Goal: Find specific page/section: Find specific page/section

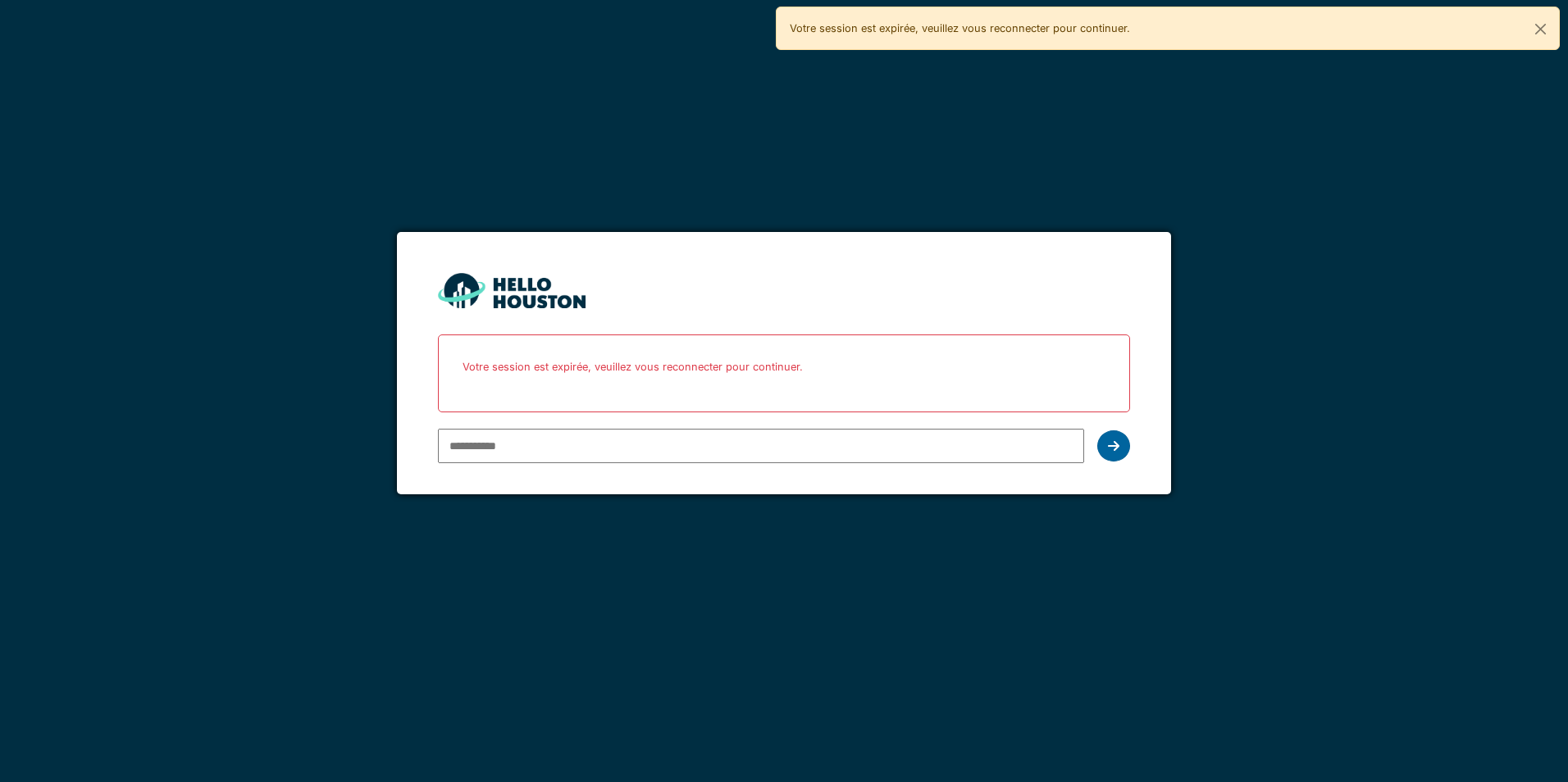
type input "**********"
click at [1118, 440] on icon at bounding box center [1114, 446] width 12 height 13
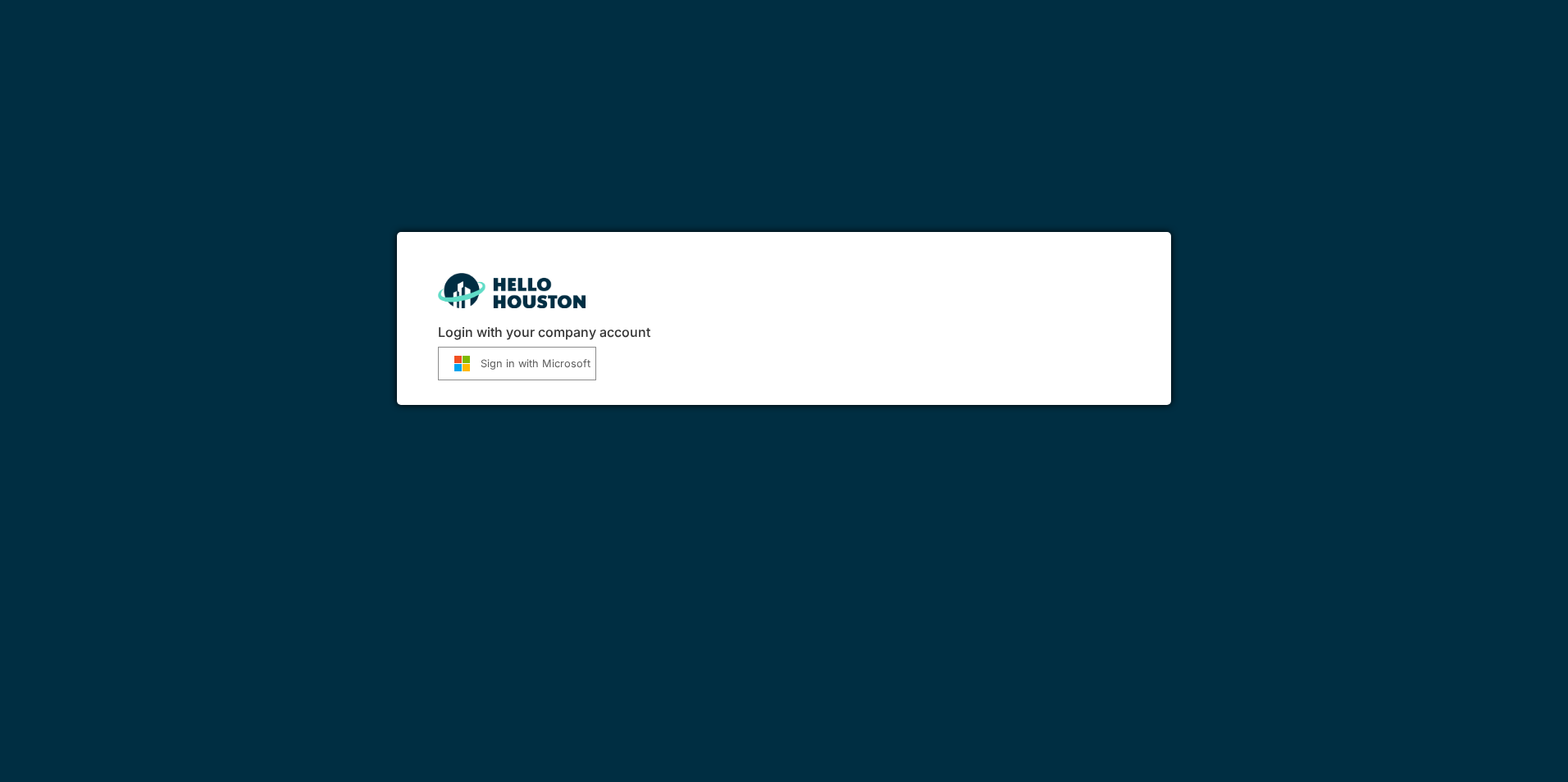
click at [515, 362] on button "Sign in with Microsoft" at bounding box center [516, 364] width 158 height 34
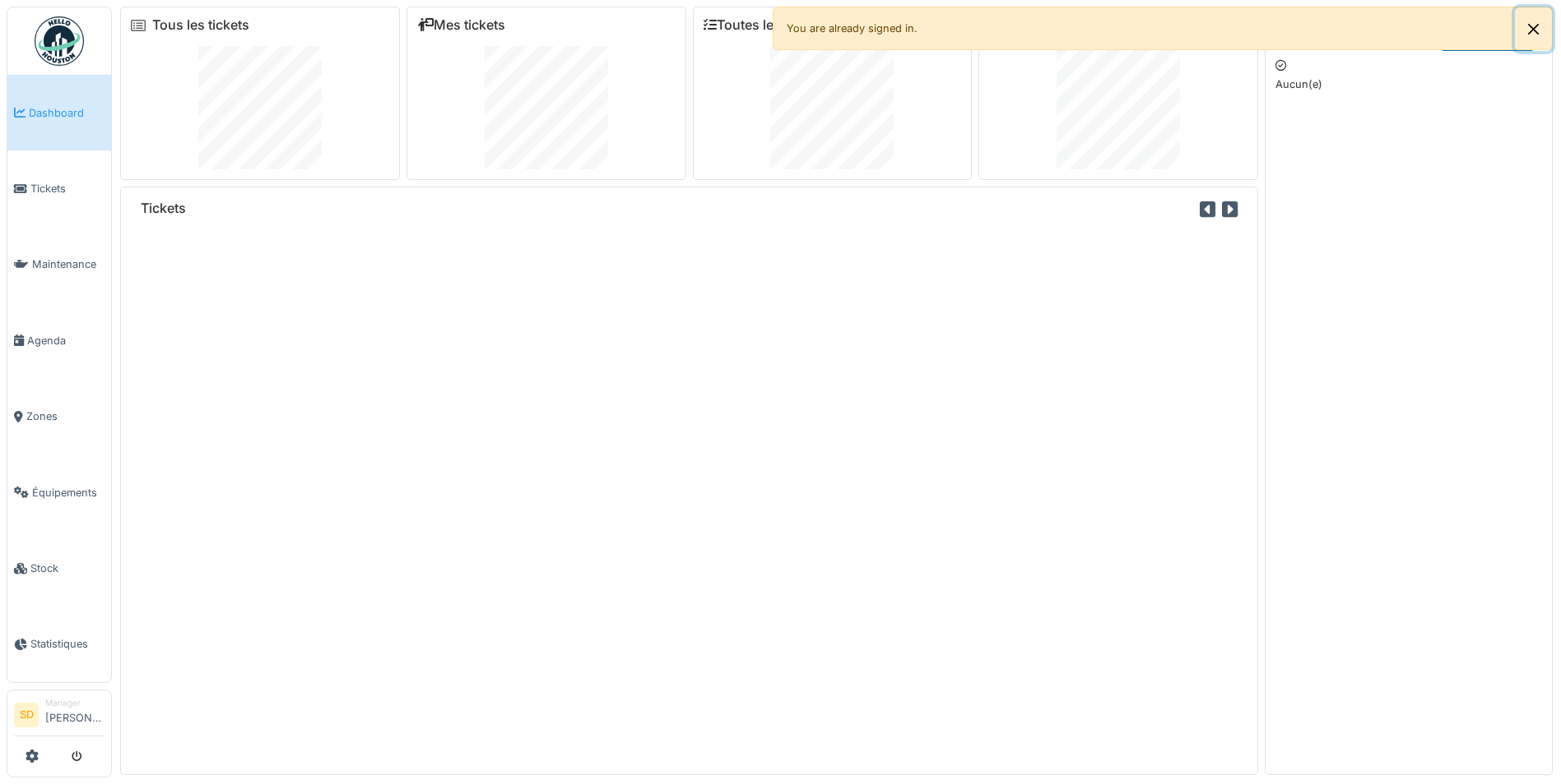
click at [1539, 25] on button "Close" at bounding box center [1533, 29] width 37 height 44
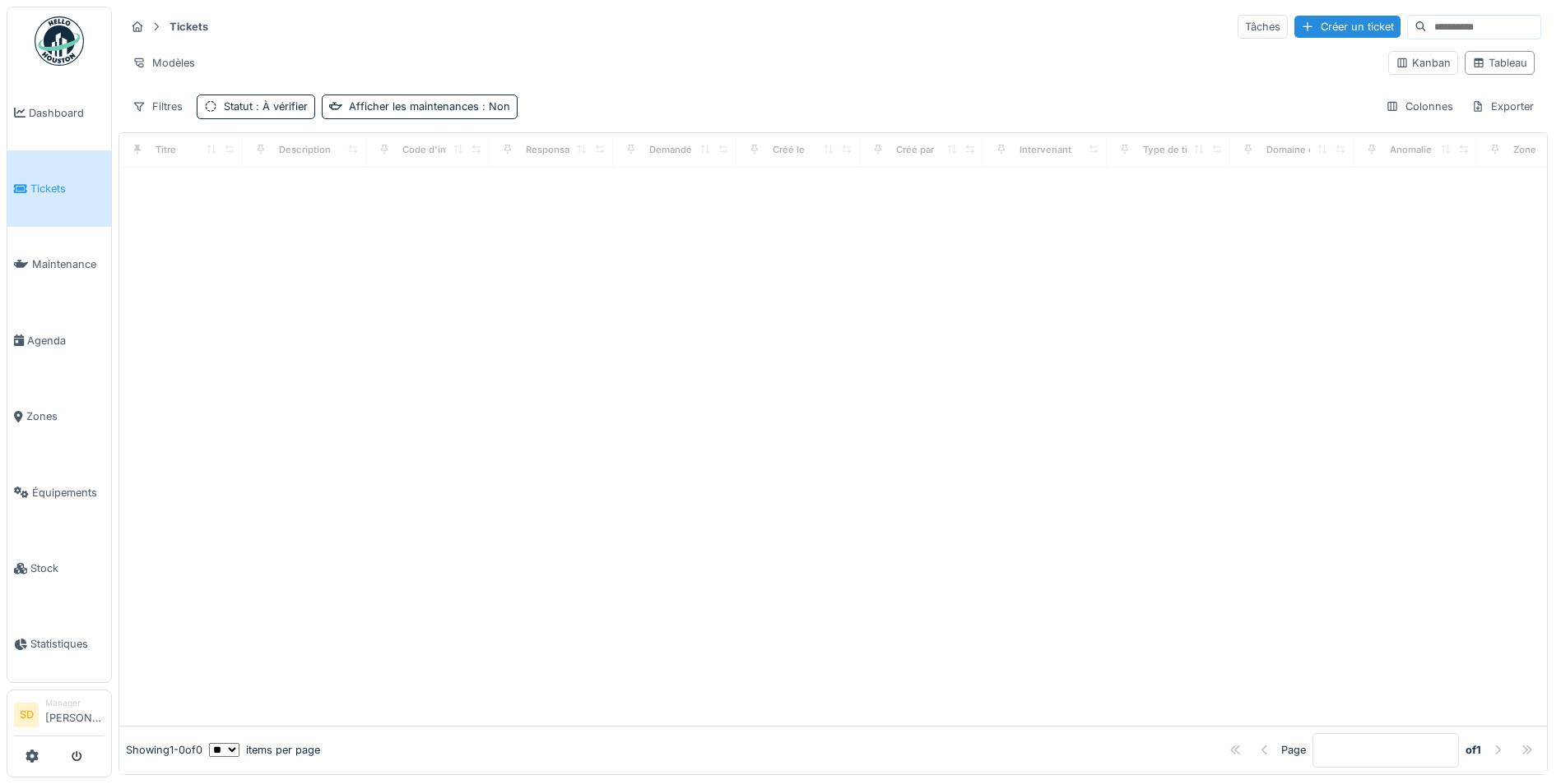
click at [21, 190] on icon at bounding box center [20, 190] width 13 height 12
click at [283, 109] on span ": À vérifier" at bounding box center [279, 107] width 55 height 12
click at [309, 149] on div "Supprimer" at bounding box center [331, 150] width 85 height 22
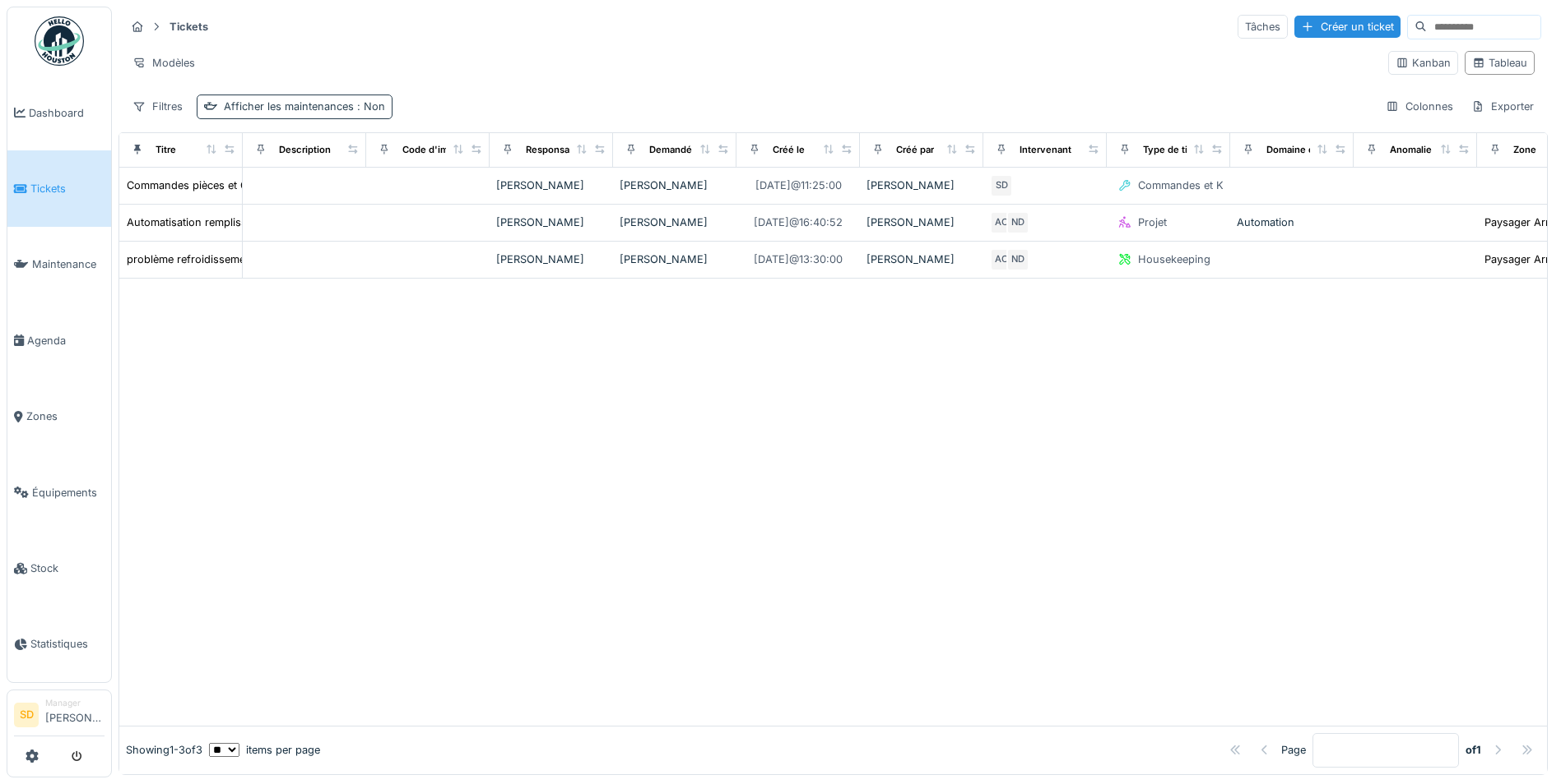
click at [340, 106] on div "Afficher les maintenances : Non" at bounding box center [304, 107] width 162 height 16
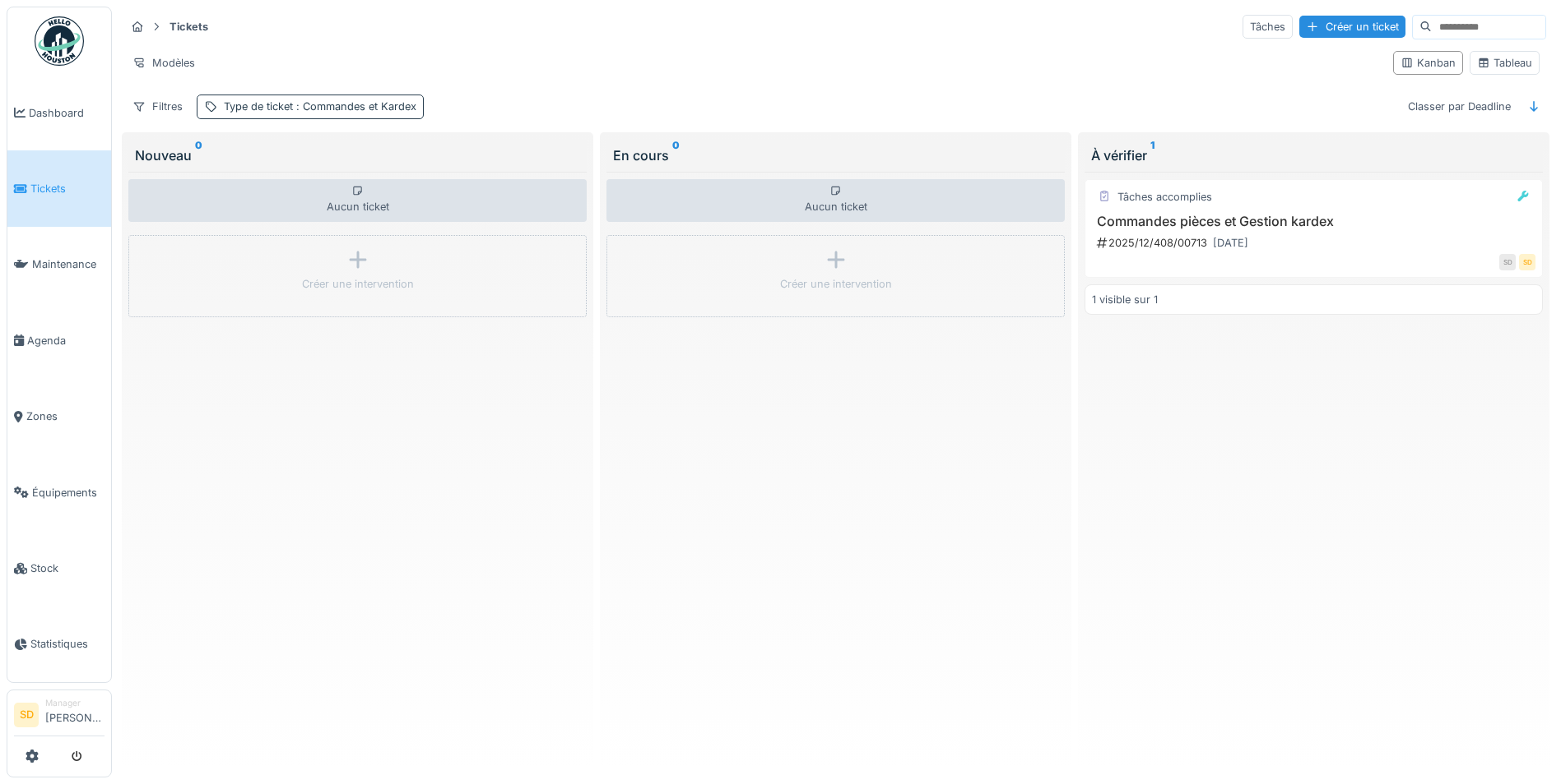
click at [318, 113] on span ": Commandes et Kardex" at bounding box center [354, 107] width 124 height 12
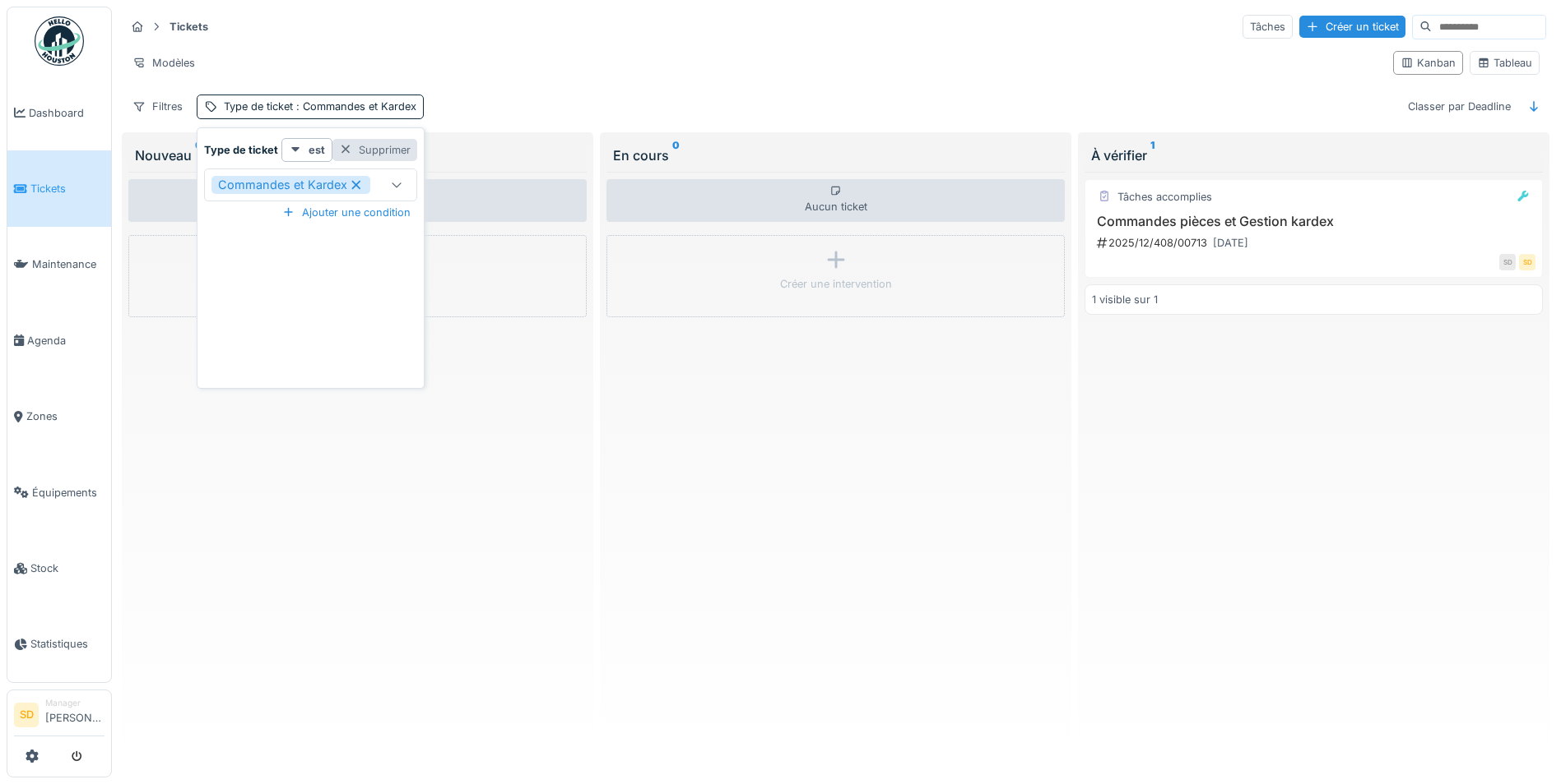
click at [344, 150] on div at bounding box center [345, 151] width 13 height 16
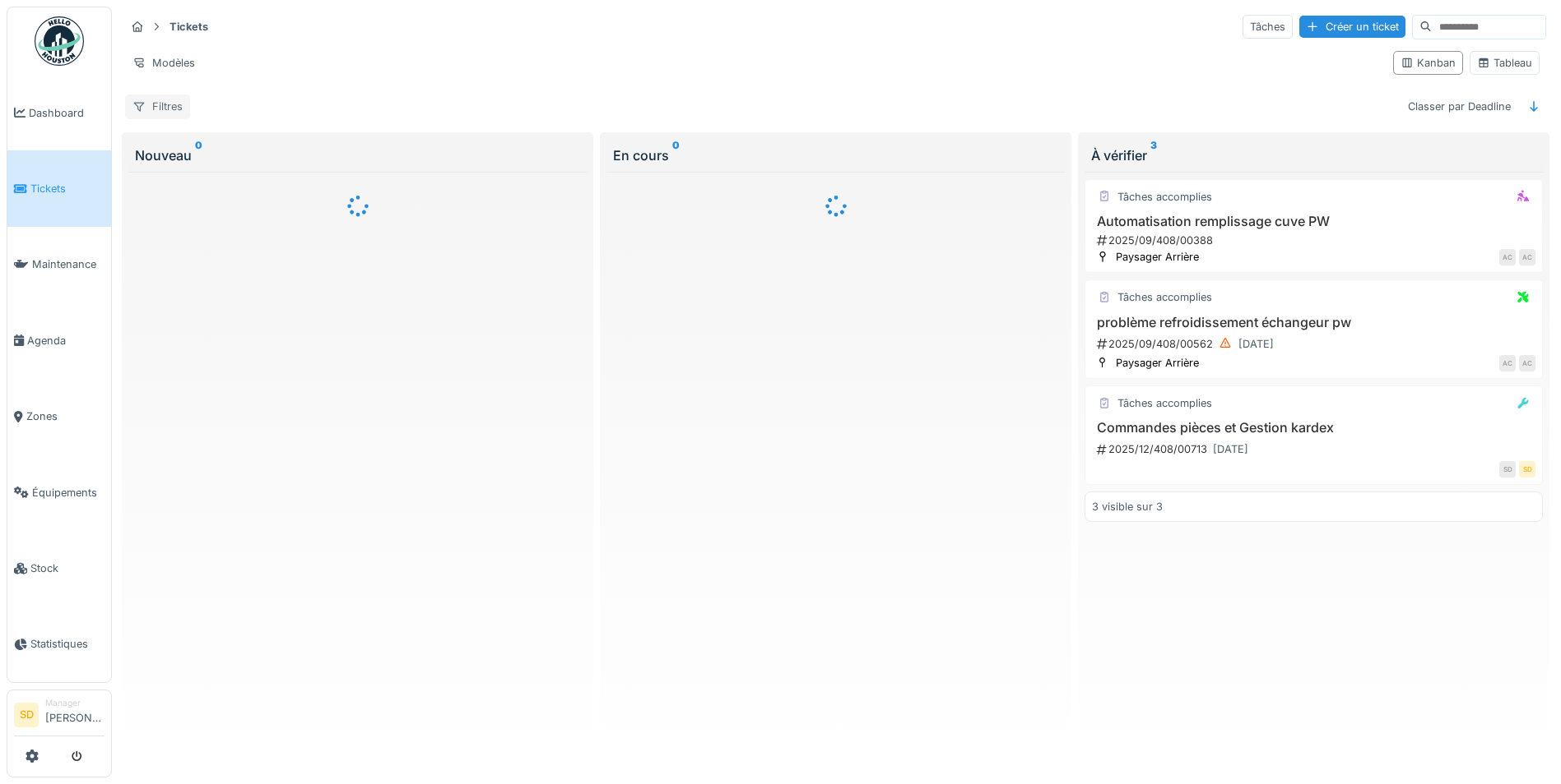
click at [165, 109] on div "Filtres" at bounding box center [157, 107] width 65 height 24
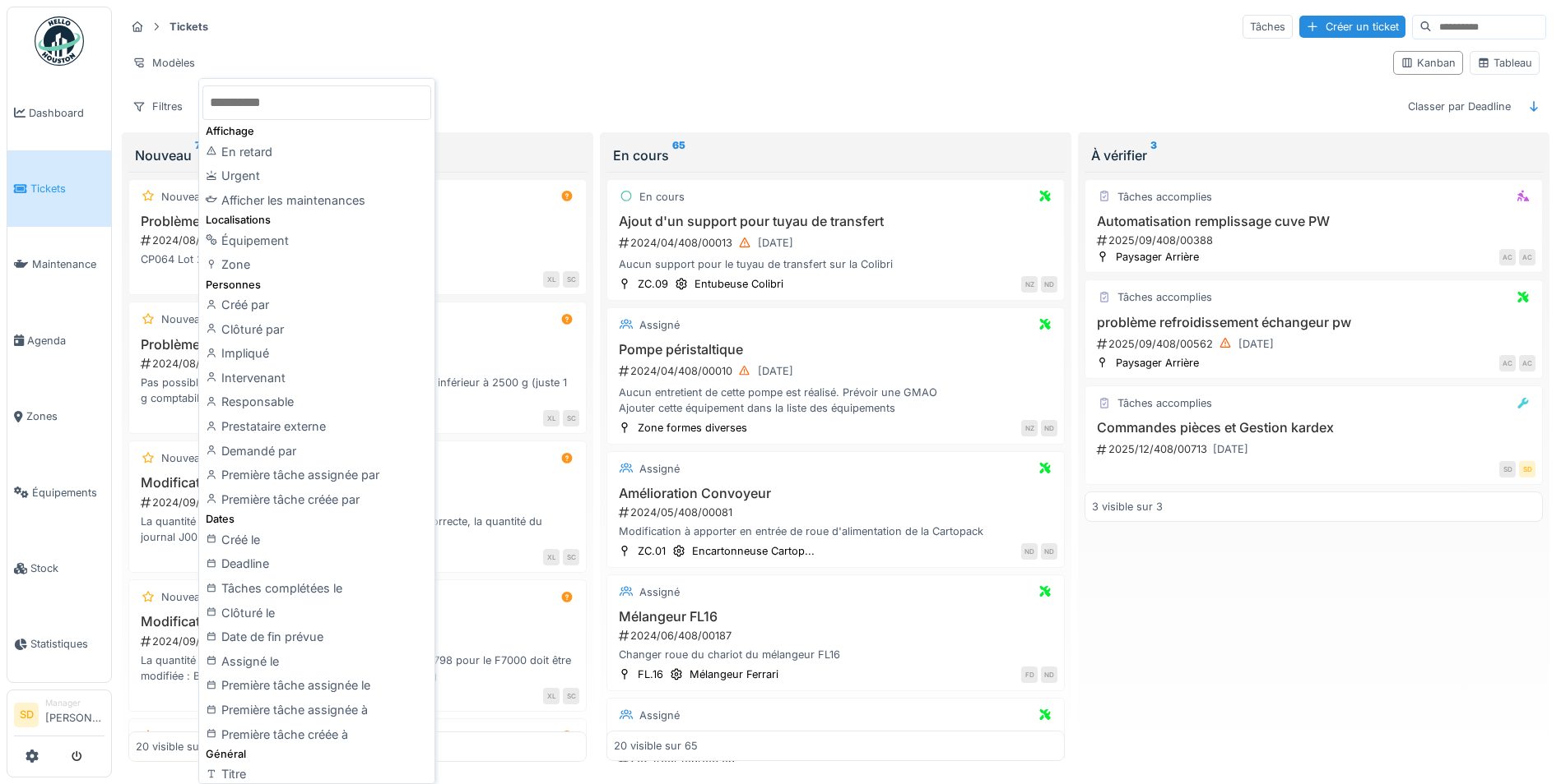
click at [232, 260] on div "Zone" at bounding box center [316, 264] width 229 height 25
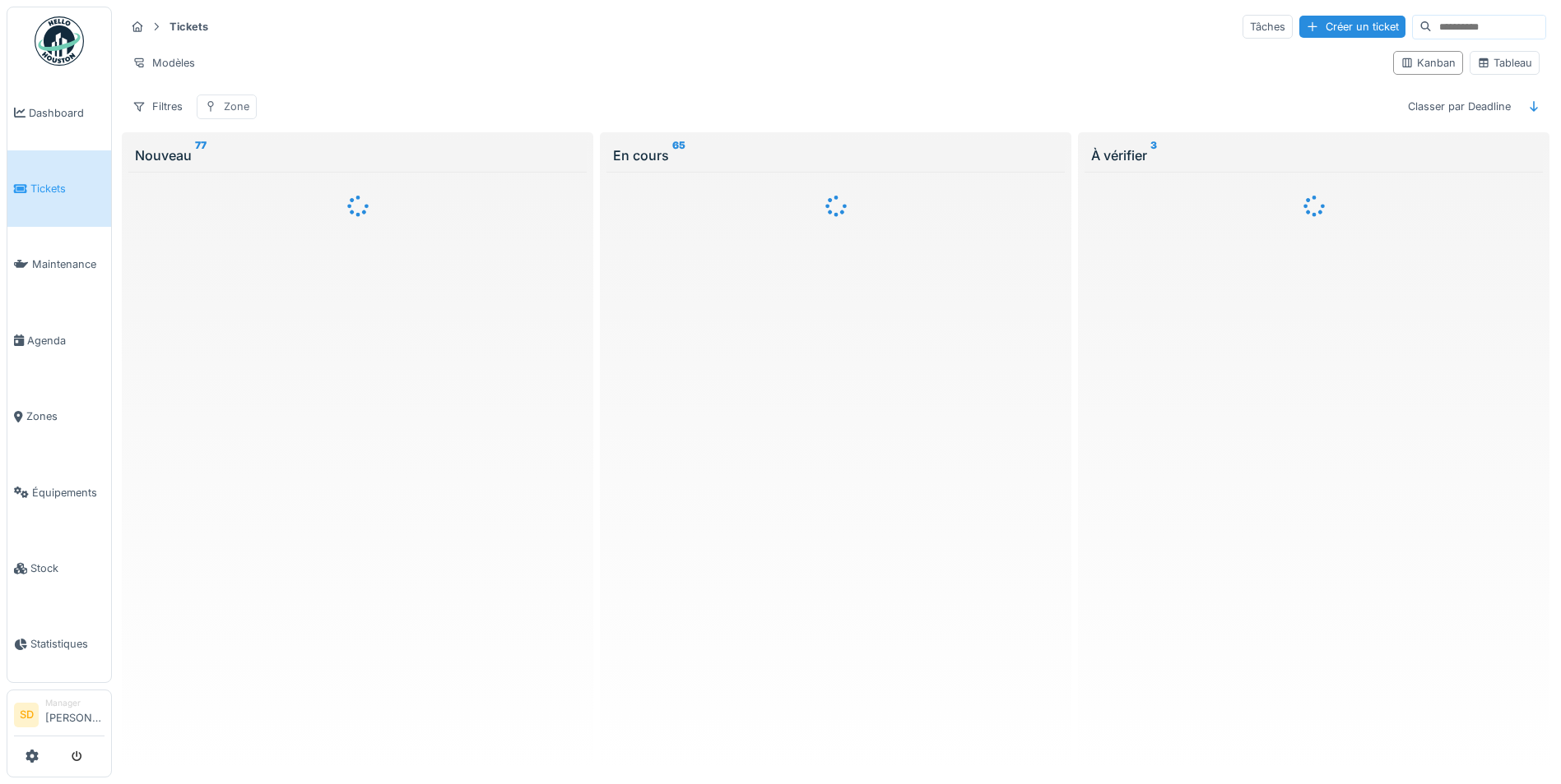
click at [237, 109] on div "Zone" at bounding box center [237, 107] width 26 height 16
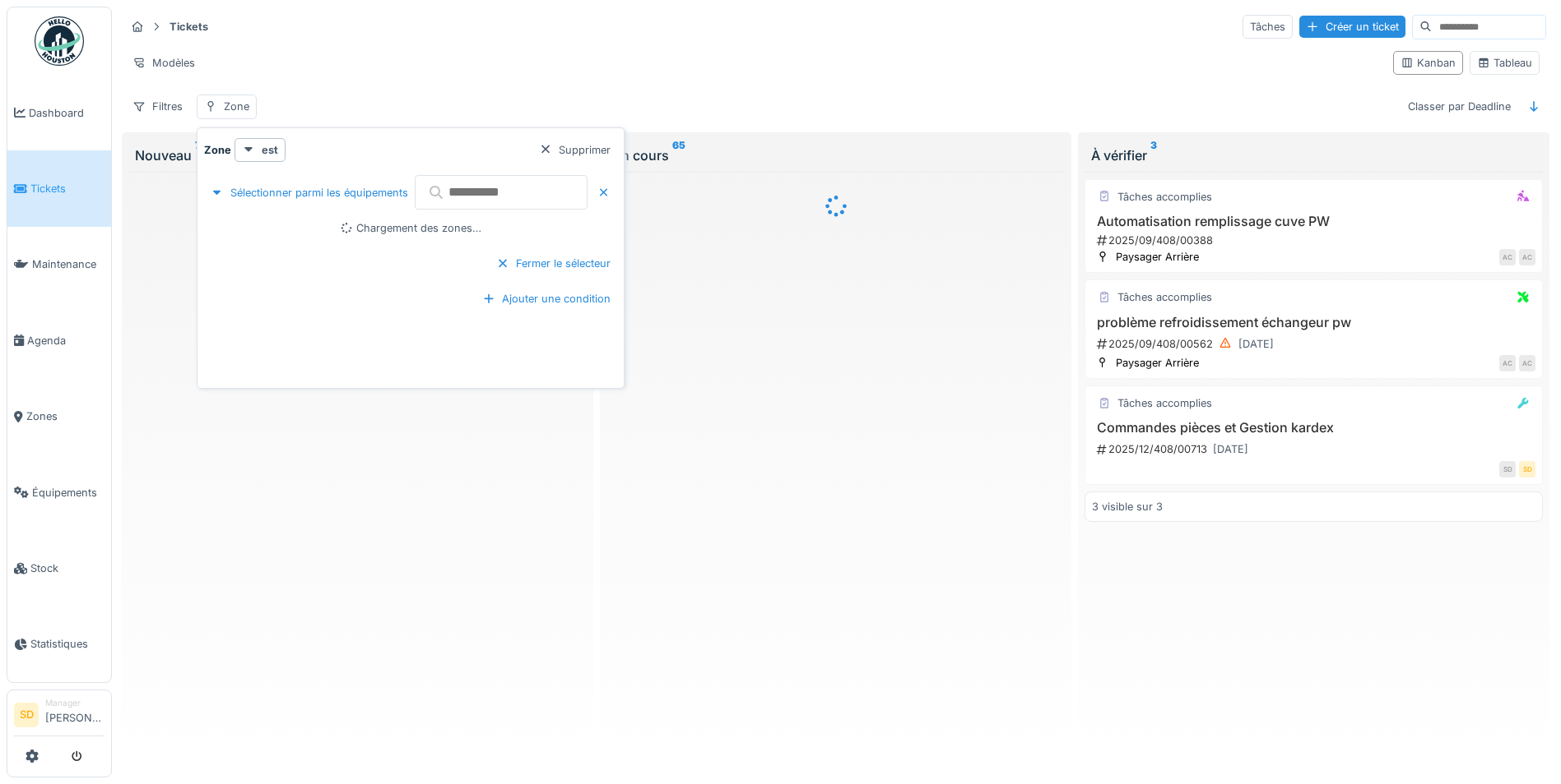
click at [505, 193] on input "text" at bounding box center [501, 193] width 173 height 35
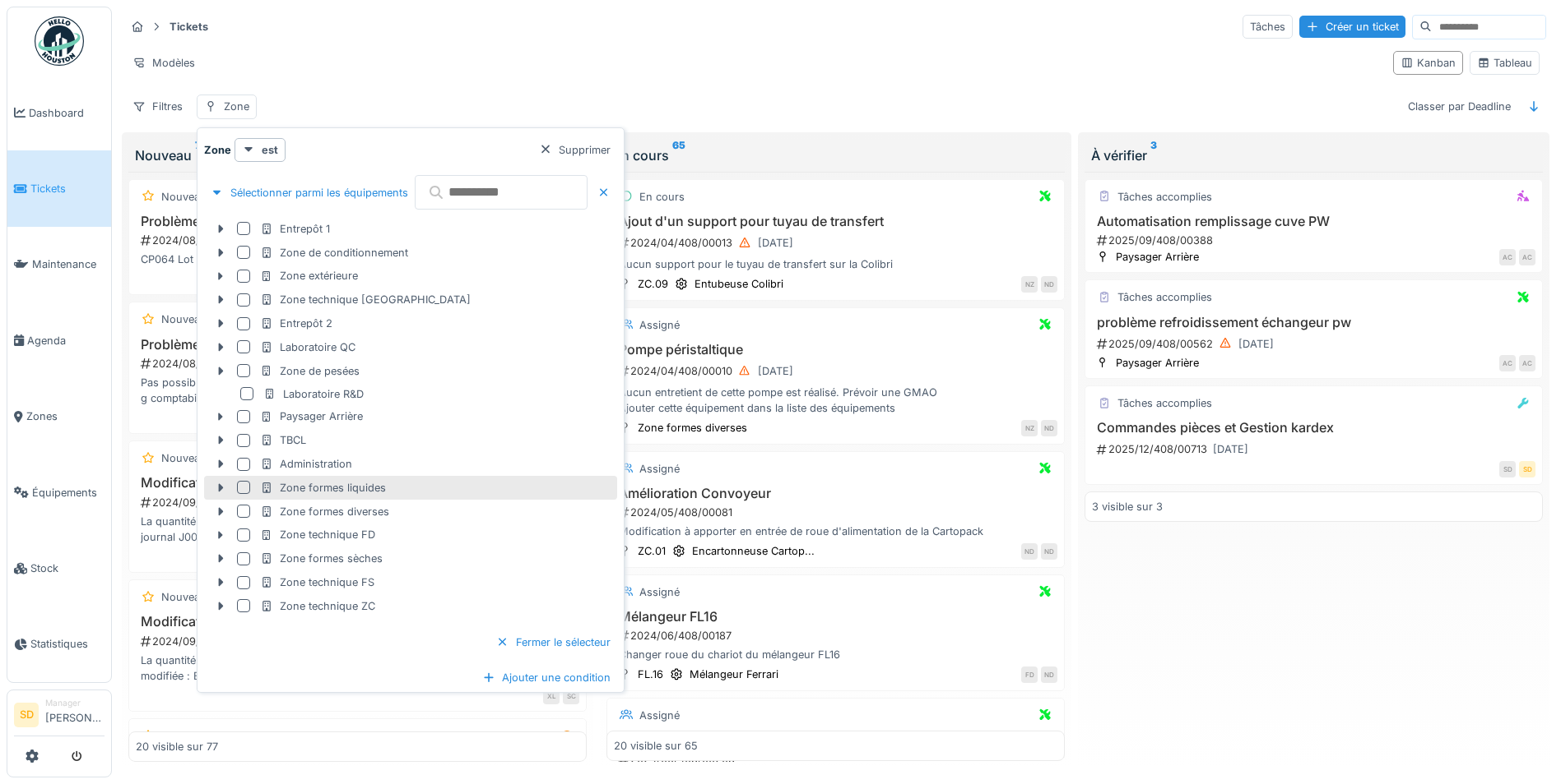
click at [244, 486] on div at bounding box center [243, 487] width 13 height 13
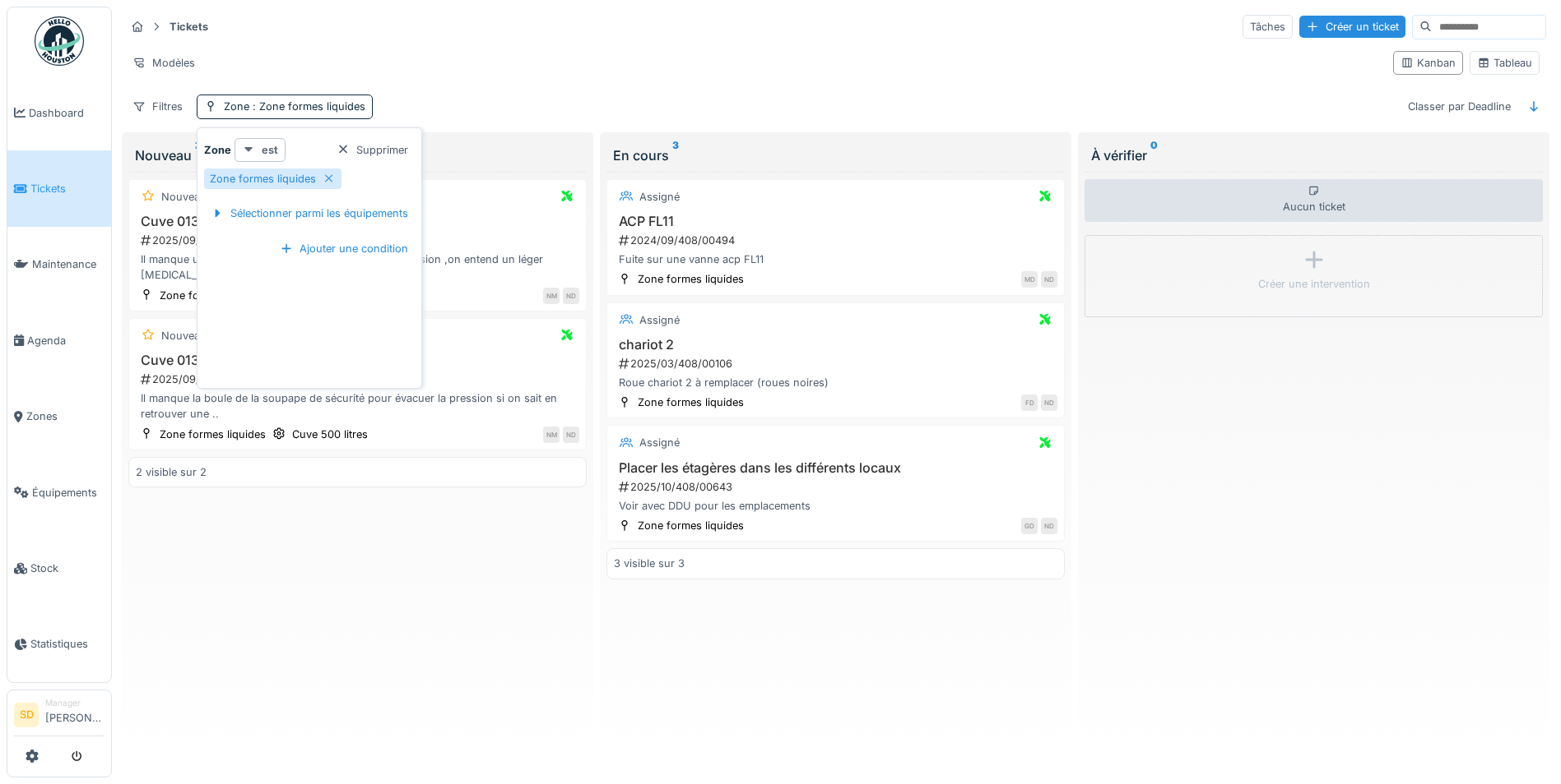
click at [269, 153] on strong "est" at bounding box center [269, 151] width 16 height 16
click at [299, 208] on div "est (ou un des enfants)" at bounding box center [306, 210] width 139 height 25
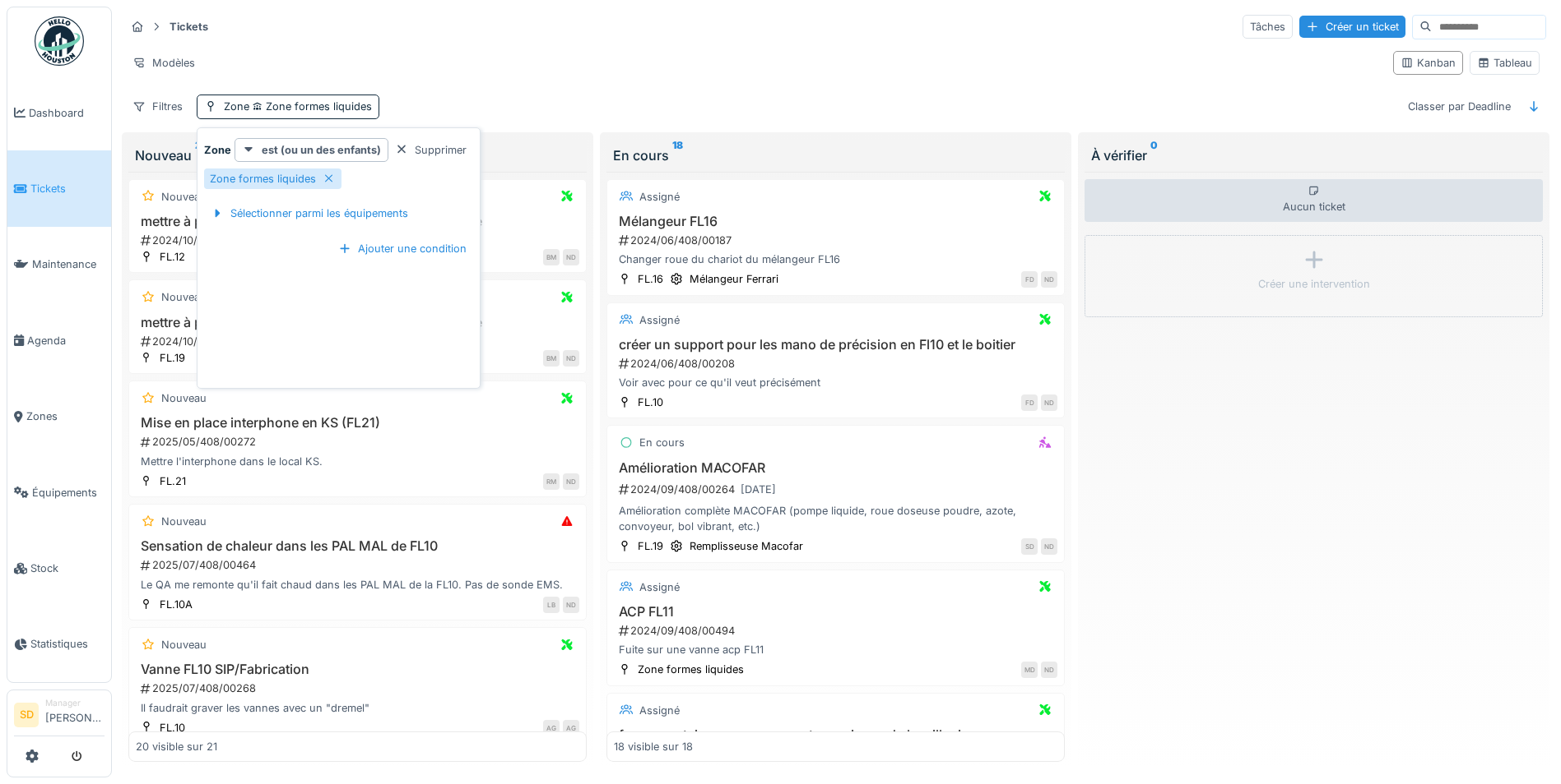
click at [513, 59] on div "Modèles" at bounding box center [752, 63] width 1255 height 24
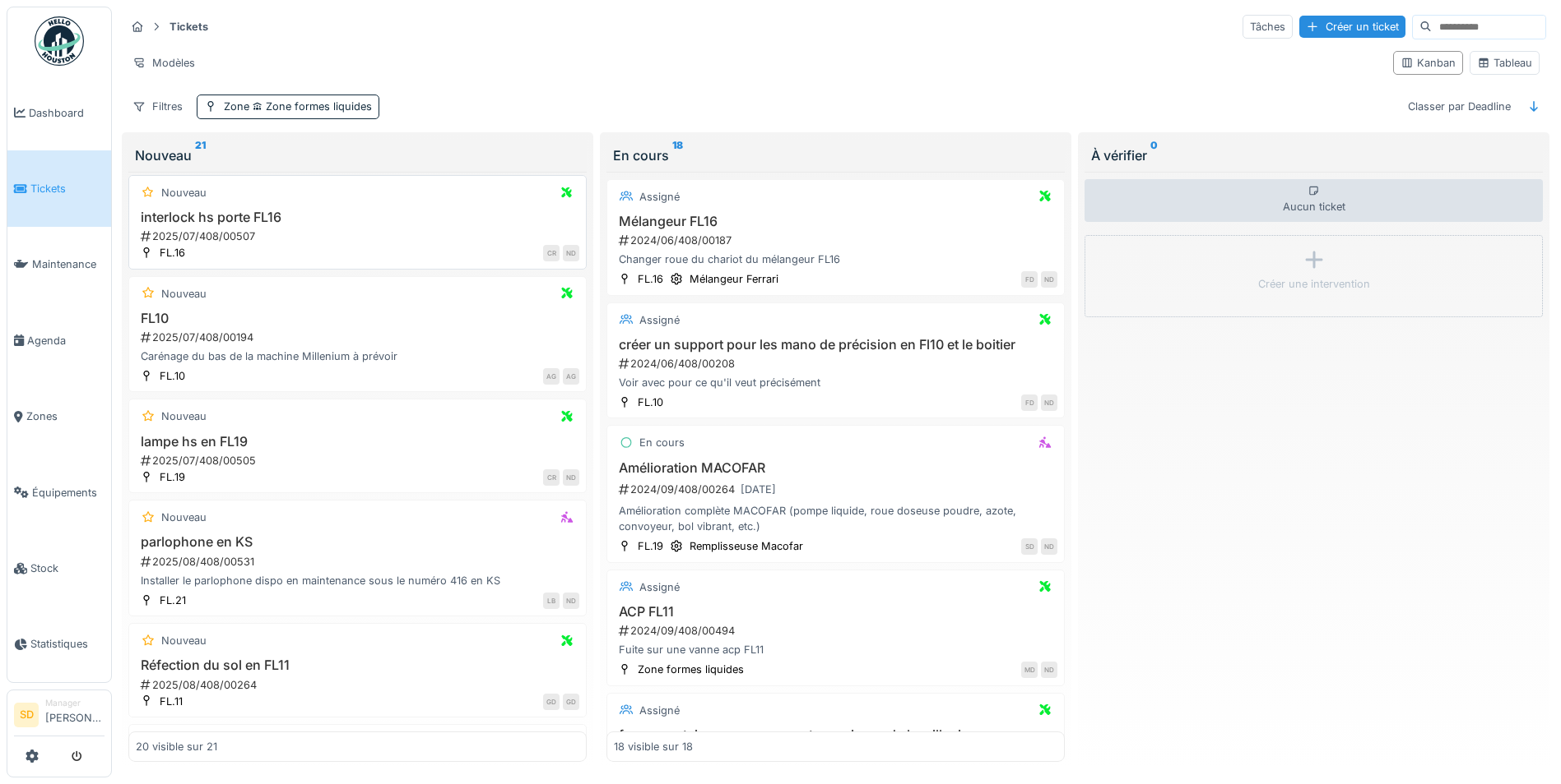
scroll to position [905, 0]
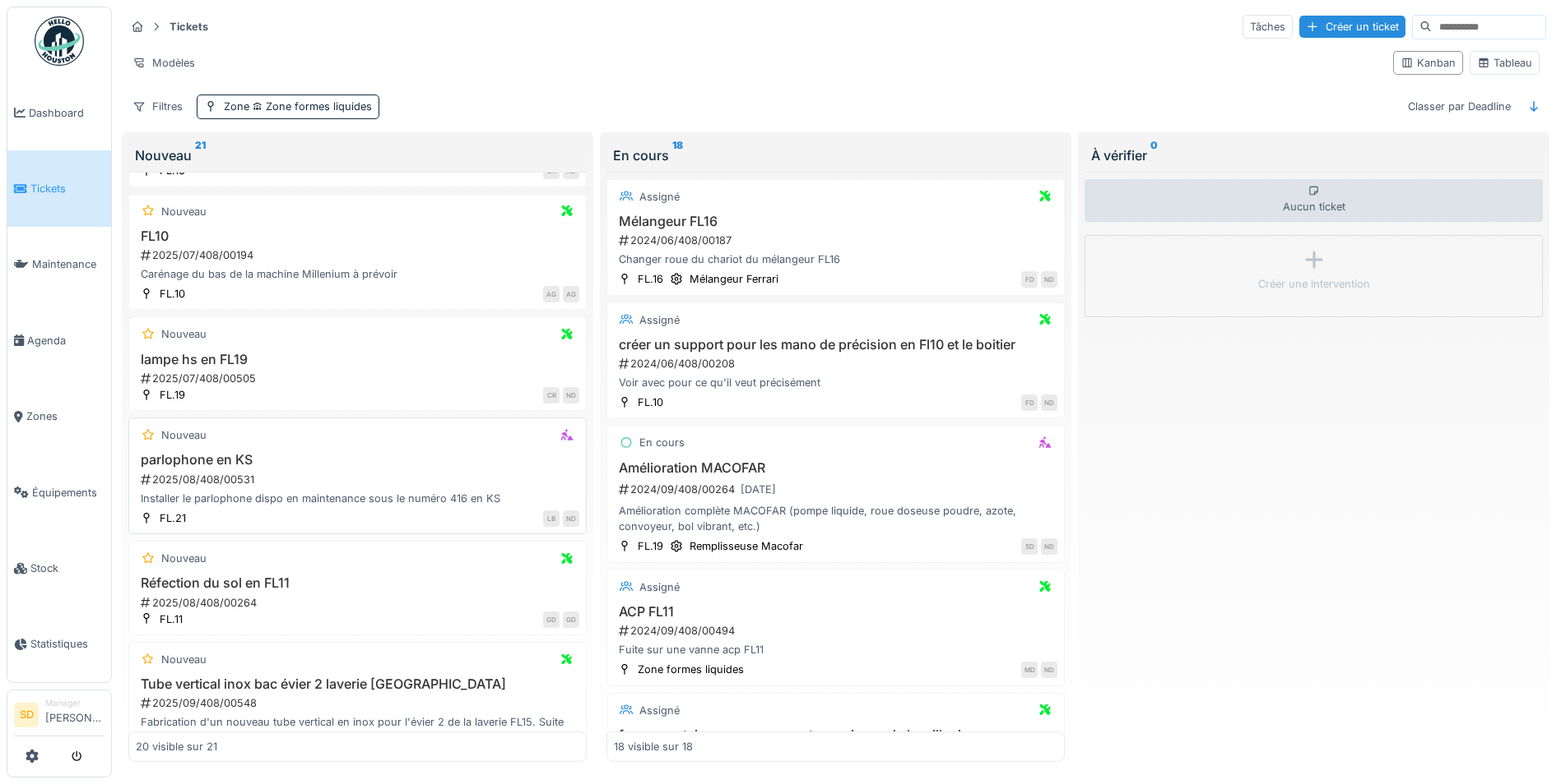
click at [216, 458] on h3 "parlophone en KS" at bounding box center [357, 460] width 443 height 16
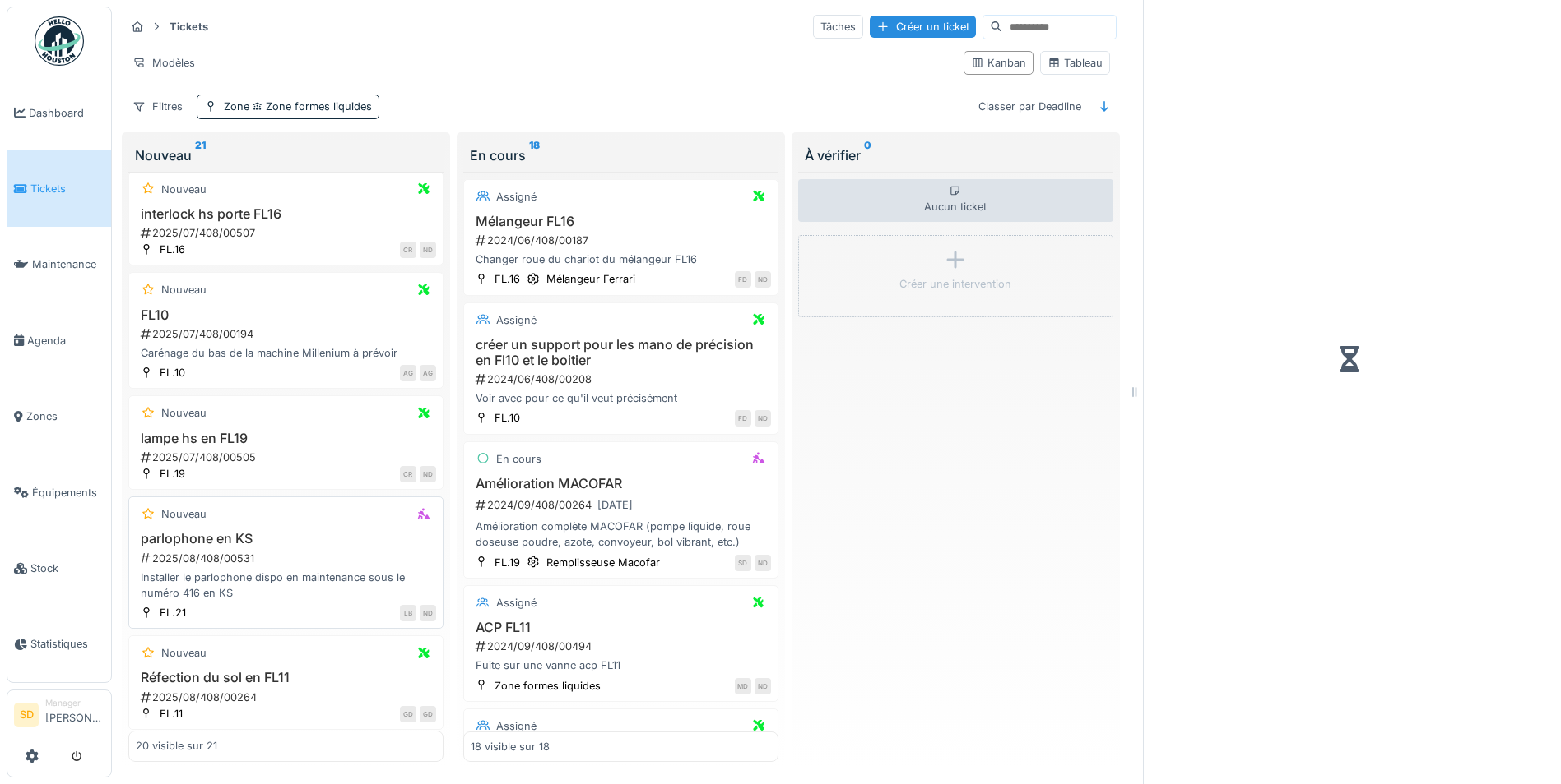
scroll to position [982, 0]
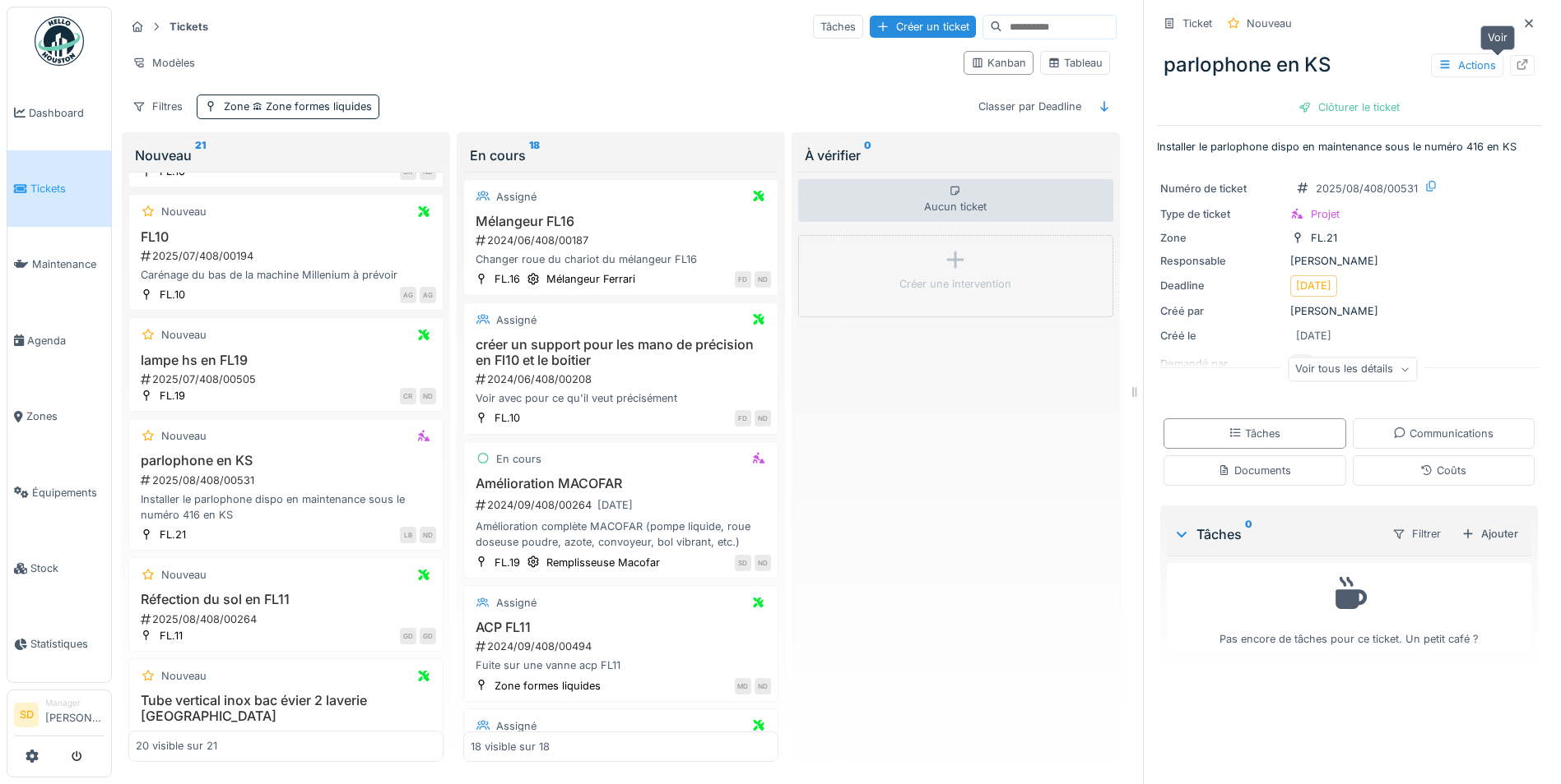
click at [1516, 65] on icon at bounding box center [1522, 64] width 13 height 11
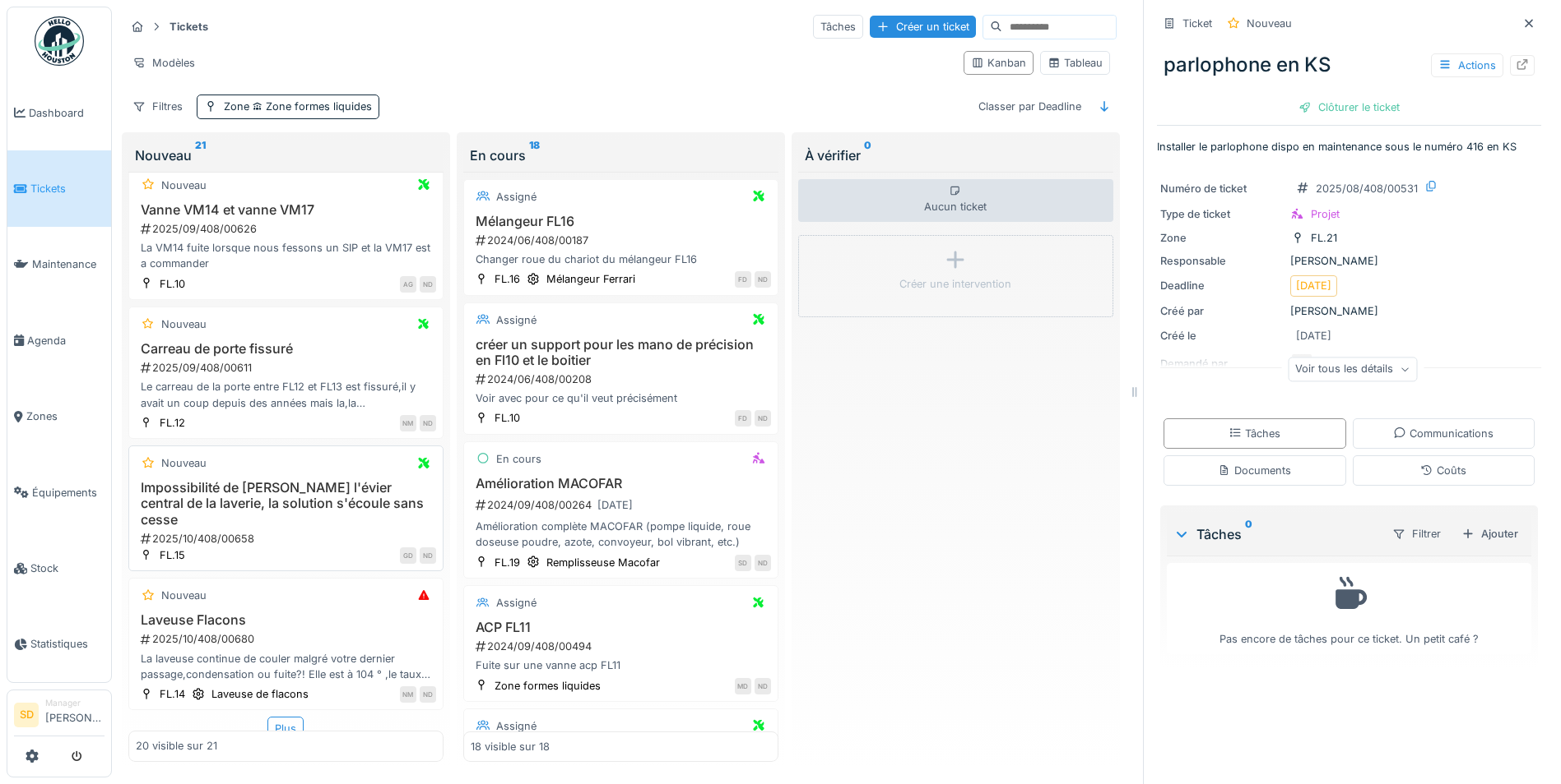
scroll to position [12, 0]
click at [281, 717] on div "Plus" at bounding box center [285, 729] width 36 height 24
drag, startPoint x: 1509, startPoint y: 14, endPoint x: 1486, endPoint y: 24, distance: 25.1
click at [1522, 18] on icon at bounding box center [1528, 23] width 13 height 11
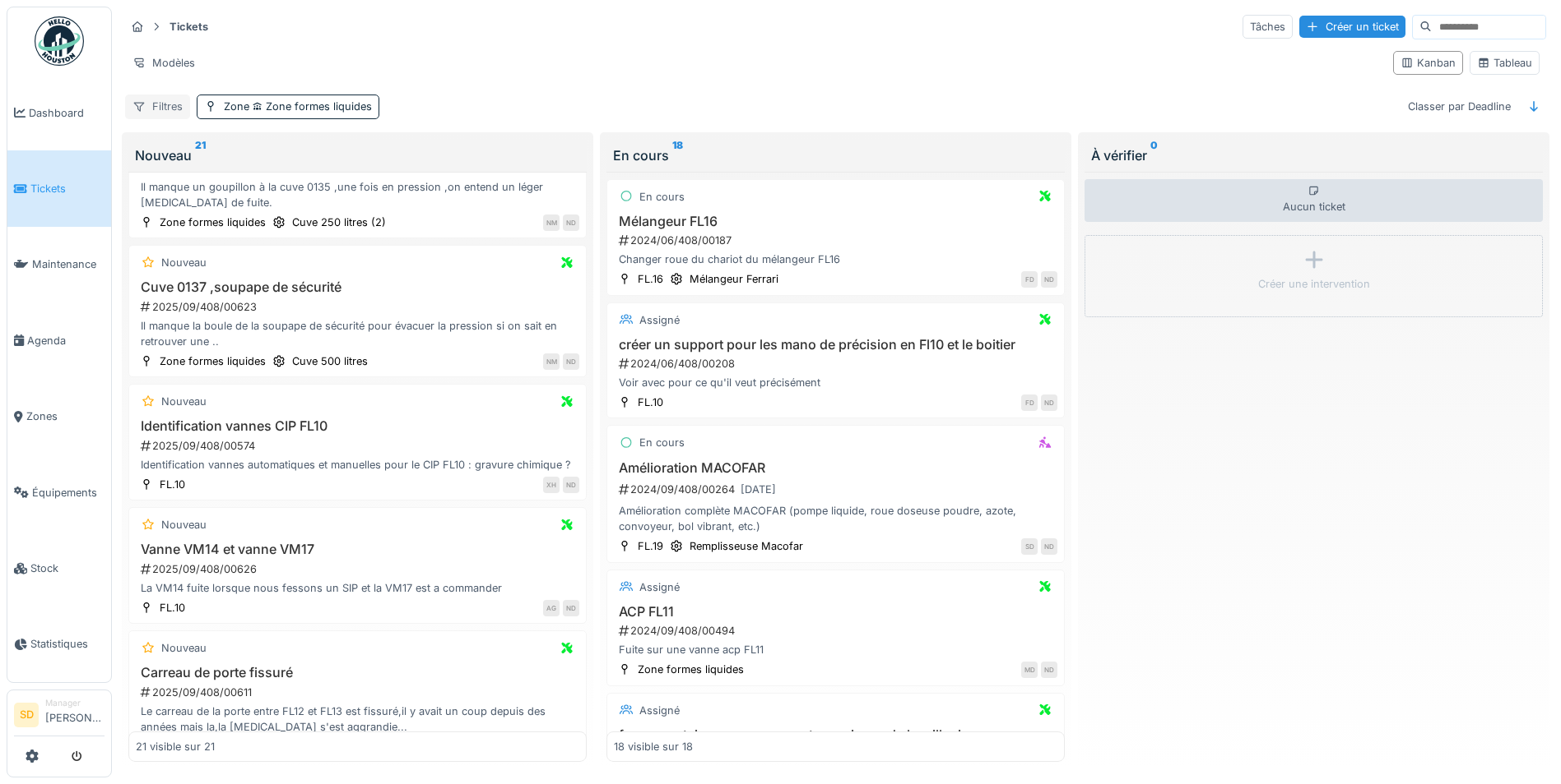
scroll to position [1579, 0]
click at [47, 45] on img at bounding box center [59, 40] width 49 height 49
